Goal: Navigation & Orientation: Find specific page/section

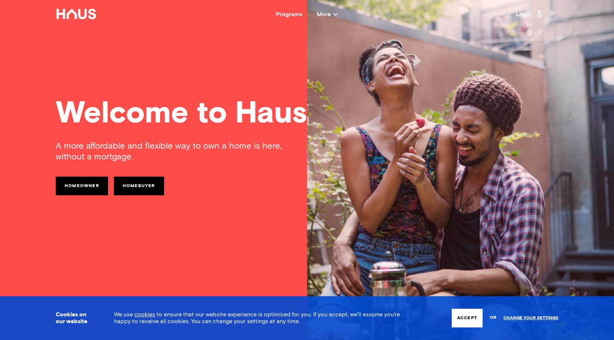
click at [460, 318] on button "Accept" at bounding box center [467, 318] width 31 height 19
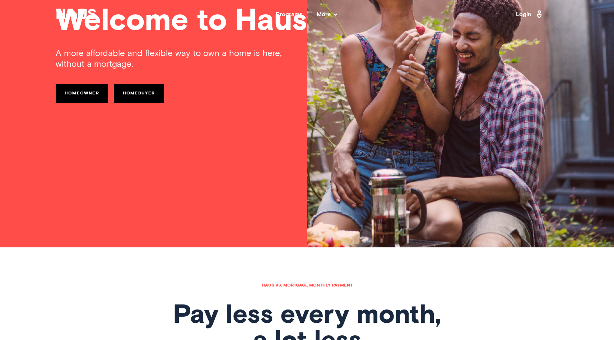
scroll to position [94, 0]
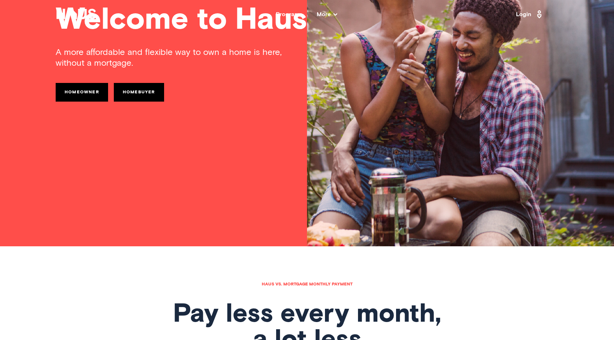
click at [142, 89] on link "Homebuyer" at bounding box center [139, 92] width 50 height 19
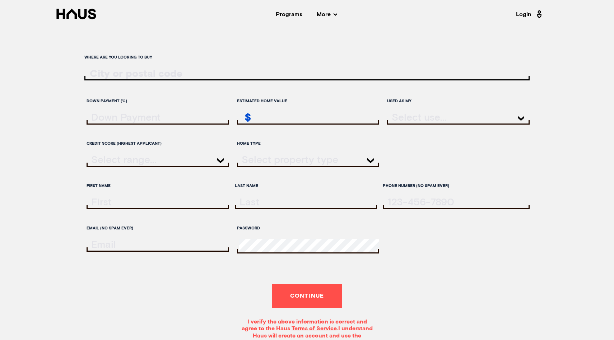
click at [337, 13] on div "Programs More Resources Testimonials FAQ About Us" at bounding box center [306, 14] width 419 height 6
click at [331, 14] on span "More" at bounding box center [327, 14] width 20 height 6
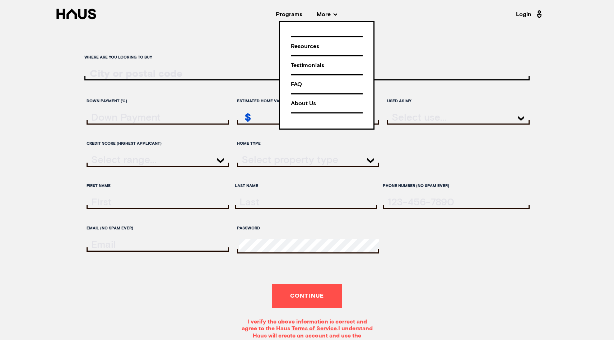
click at [184, 54] on label "Where are you looking to buy" at bounding box center [306, 57] width 445 height 13
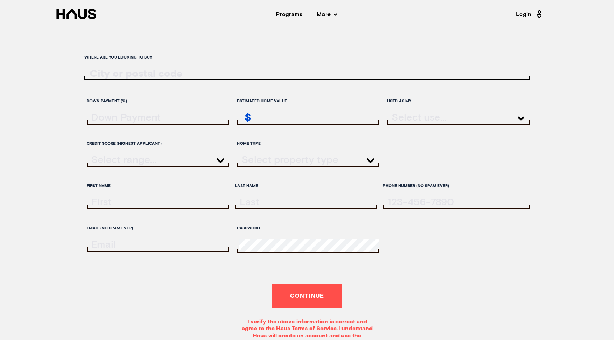
click at [77, 8] on nav "Back Programs More Resources Testimonials FAQ About Us Login" at bounding box center [307, 14] width 575 height 29
click at [64, 17] on icon at bounding box center [76, 14] width 40 height 10
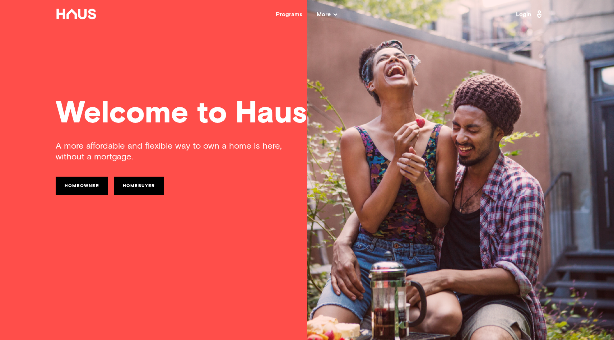
click at [338, 15] on div "Programs More Resources Testimonials FAQ About Us" at bounding box center [306, 14] width 419 height 6
click at [329, 13] on span "More" at bounding box center [327, 14] width 20 height 6
